Goal: Task Accomplishment & Management: Complete application form

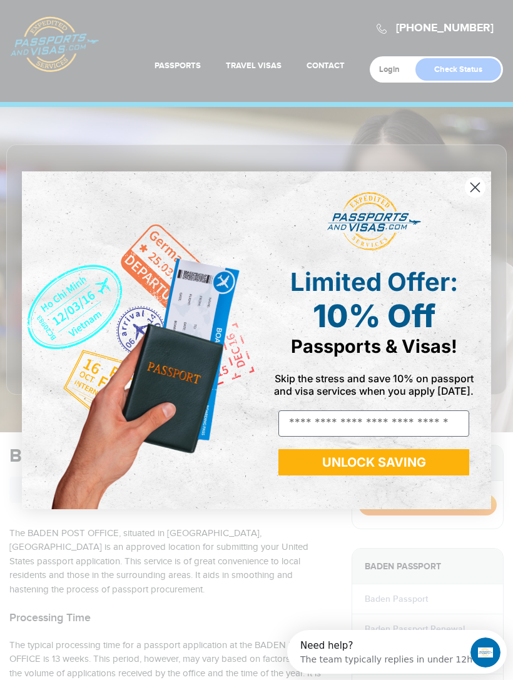
click at [249, 468] on img "POPUP Form" at bounding box center [139, 341] width 235 height 338
click at [473, 189] on circle "Close dialog" at bounding box center [475, 187] width 21 height 21
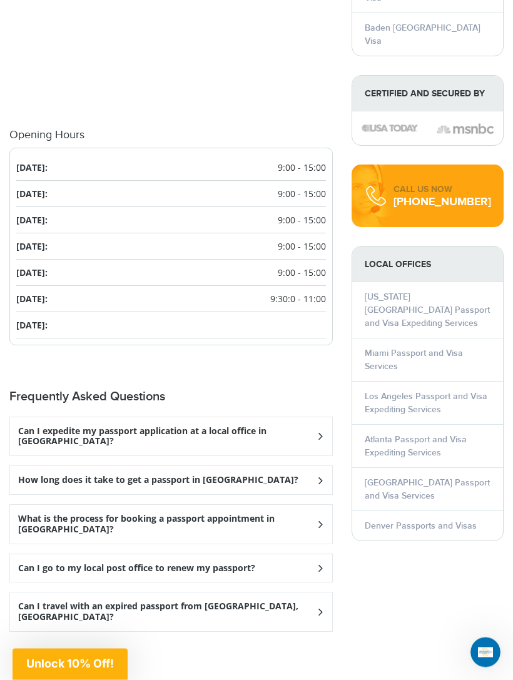
scroll to position [1491, 0]
click at [272, 448] on h3 "What is the process for booking a passport appointment in Baden?" at bounding box center [167, 436] width 298 height 21
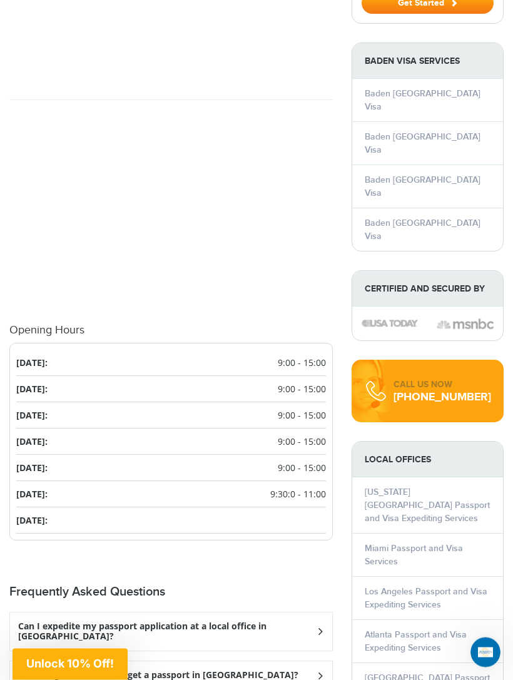
scroll to position [1289, 0]
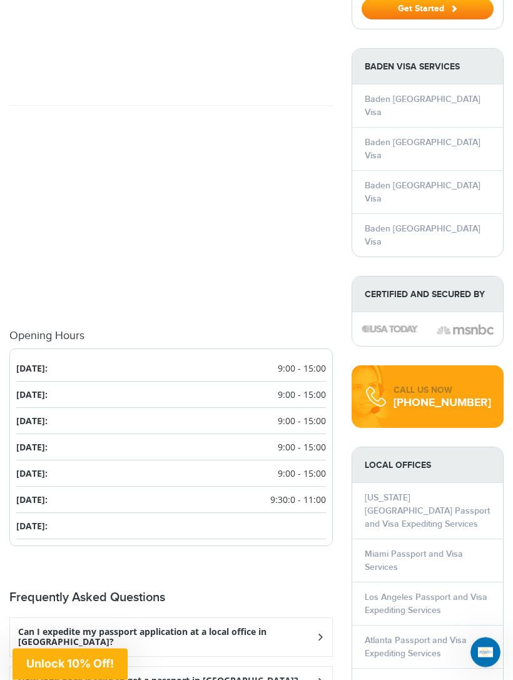
click at [294, 441] on span "9:00 - 15:00" at bounding box center [302, 447] width 48 height 13
click at [295, 415] on span "9:00 - 15:00" at bounding box center [302, 421] width 48 height 13
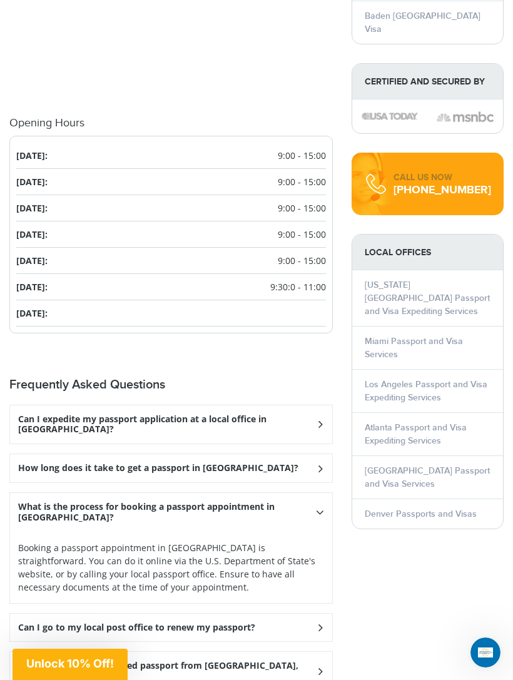
scroll to position [1502, 0]
click at [284, 406] on div "Can I expedite my passport application at a local office in Baden?" at bounding box center [171, 425] width 322 height 39
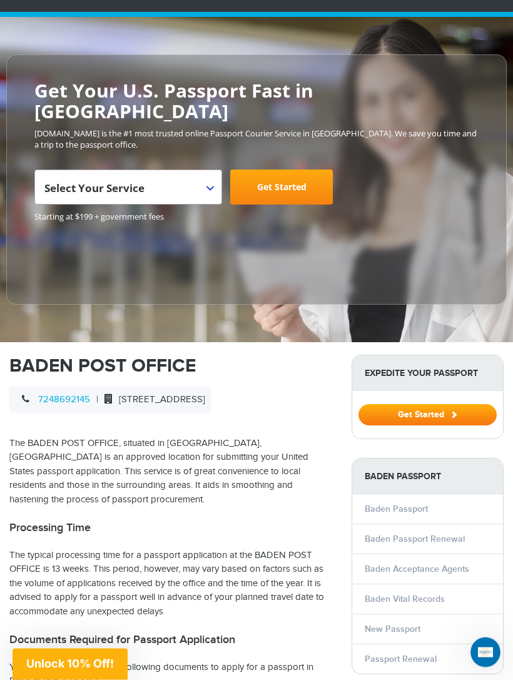
scroll to position [90, 0]
click at [416, 504] on link "Baden Passport" at bounding box center [396, 509] width 63 height 11
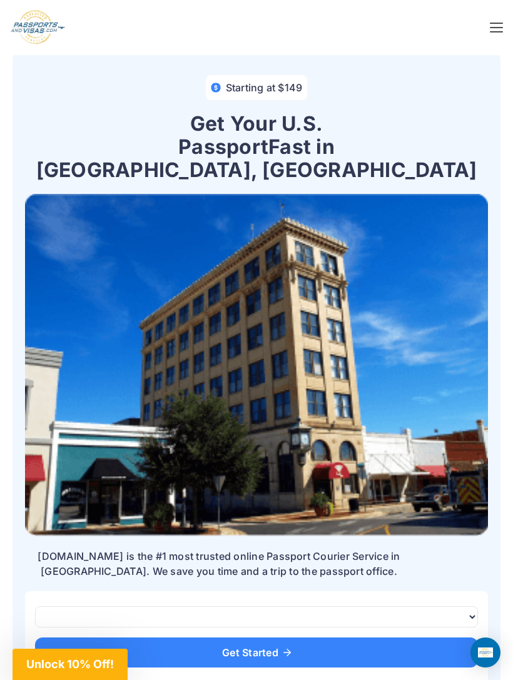
click at [469, 488] on img at bounding box center [256, 365] width 463 height 342
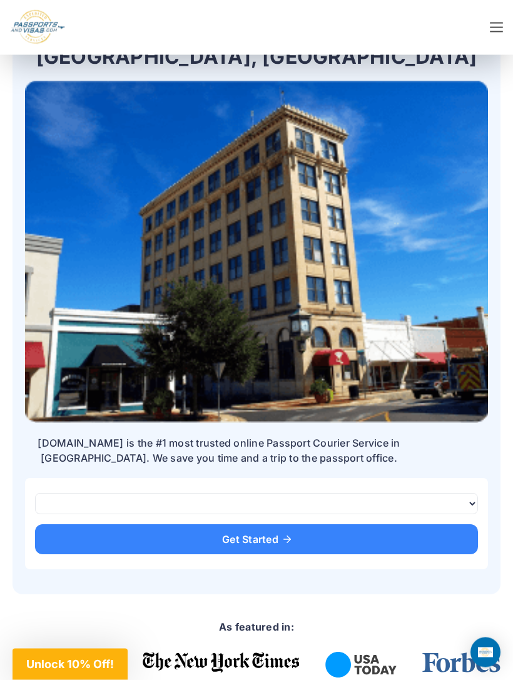
scroll to position [113, 0]
click at [256, 535] on span "Get Started" at bounding box center [256, 540] width 413 height 10
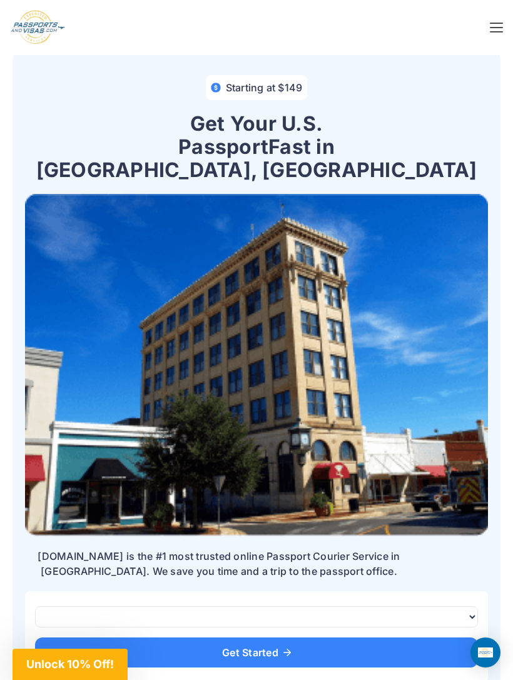
scroll to position [25, 0]
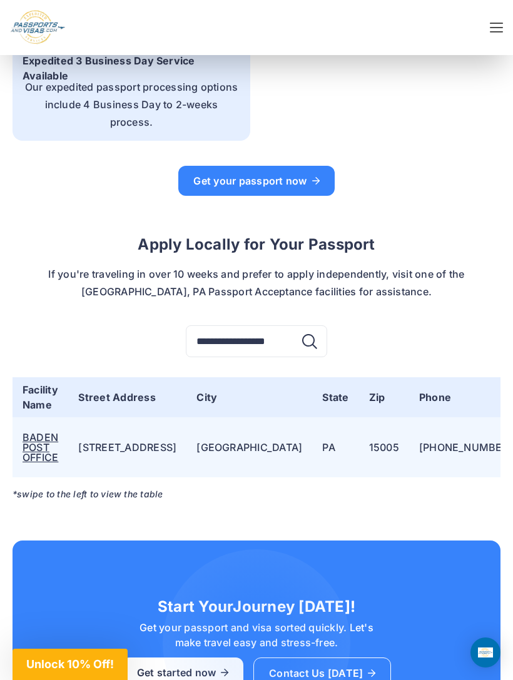
scroll to position [2359, 0]
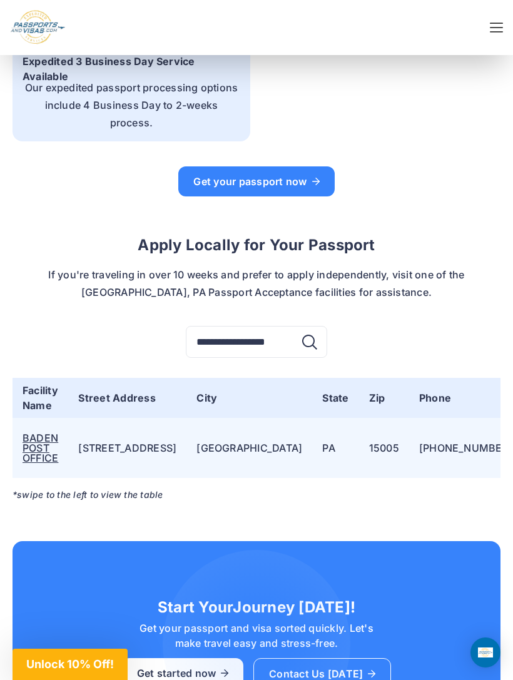
click at [58, 432] on link "BADEN POST OFFICE" at bounding box center [41, 448] width 36 height 33
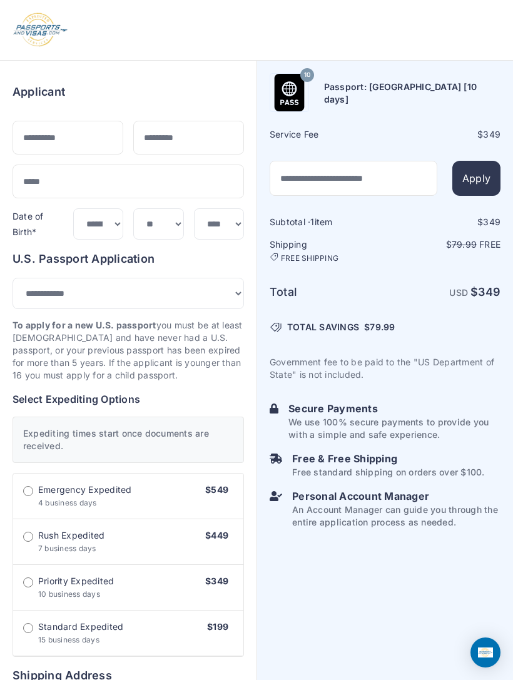
select select "***"
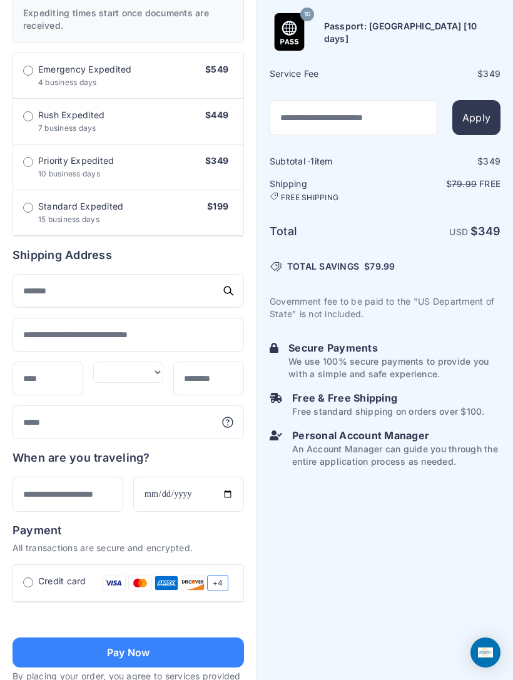
scroll to position [418, 0]
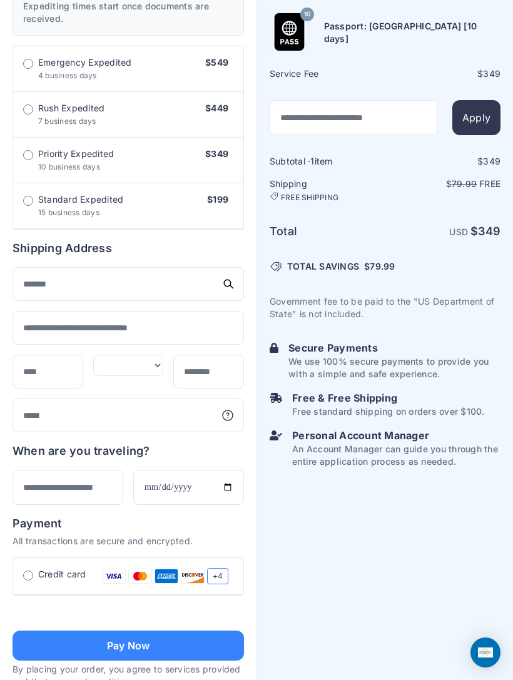
click at [435, 339] on div "Subtotal · 1 item $ 349 Shipping FREE SHIPPING $ 79.99 Free Total USD $ 349 $" at bounding box center [385, 311] width 231 height 313
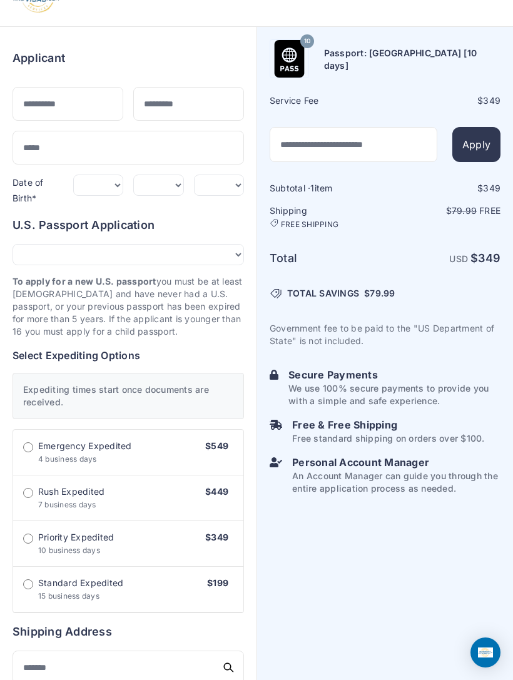
scroll to position [0, 0]
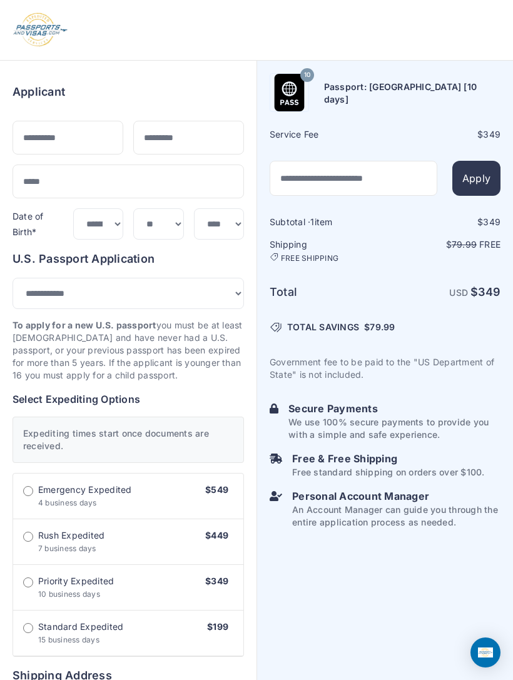
select select "***"
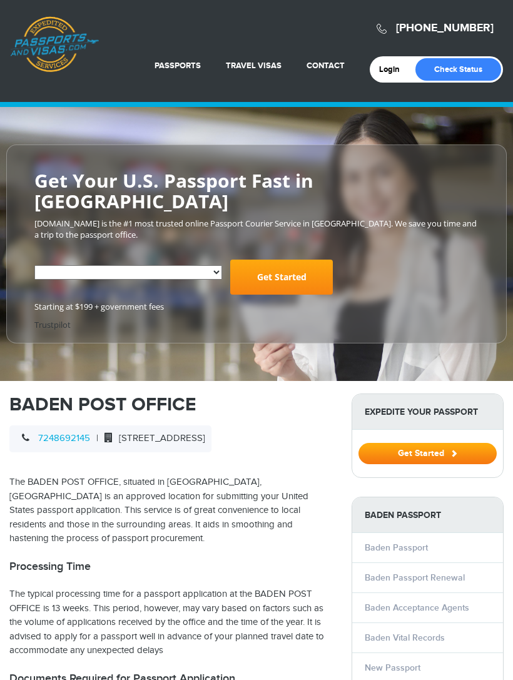
select select "**********"
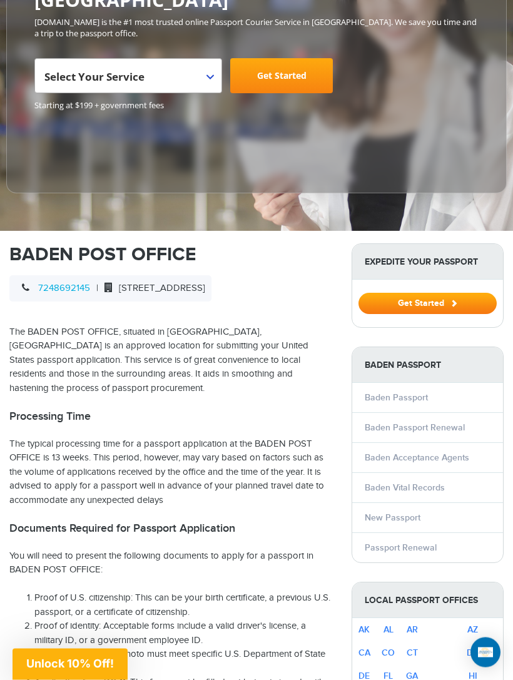
scroll to position [202, 0]
